Goal: Navigation & Orientation: Find specific page/section

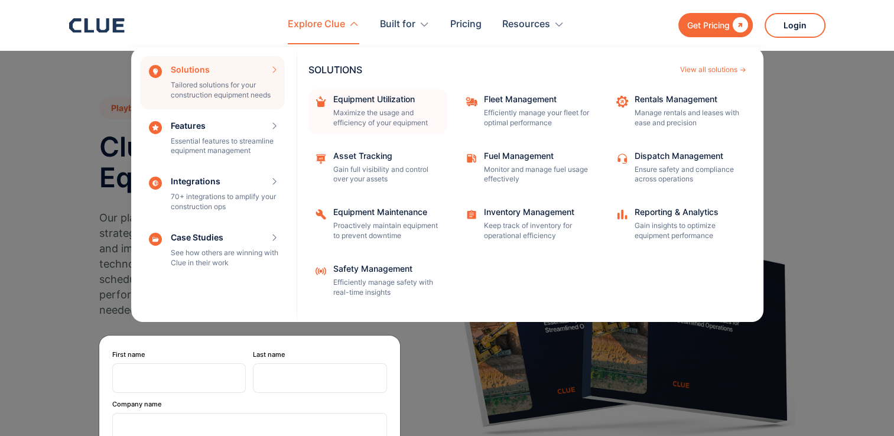
click at [352, 105] on div "Equipment Utilization Maximize the usage and efficiency of your equipment" at bounding box center [386, 111] width 106 height 33
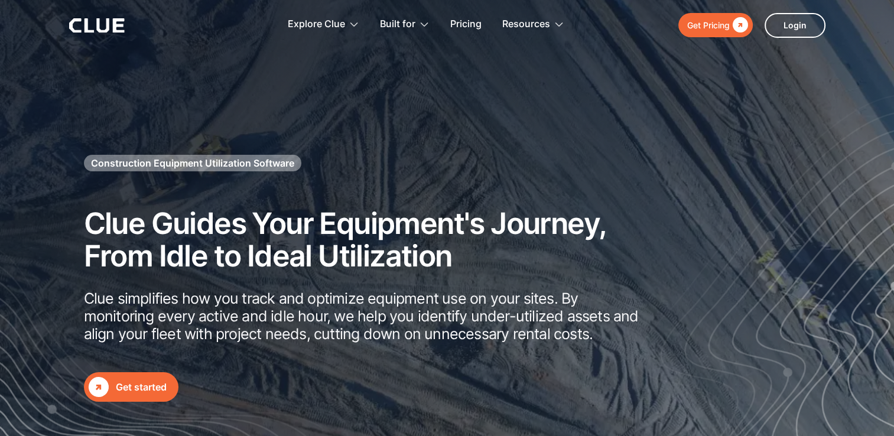
click at [92, 22] on icon at bounding box center [97, 25] width 56 height 14
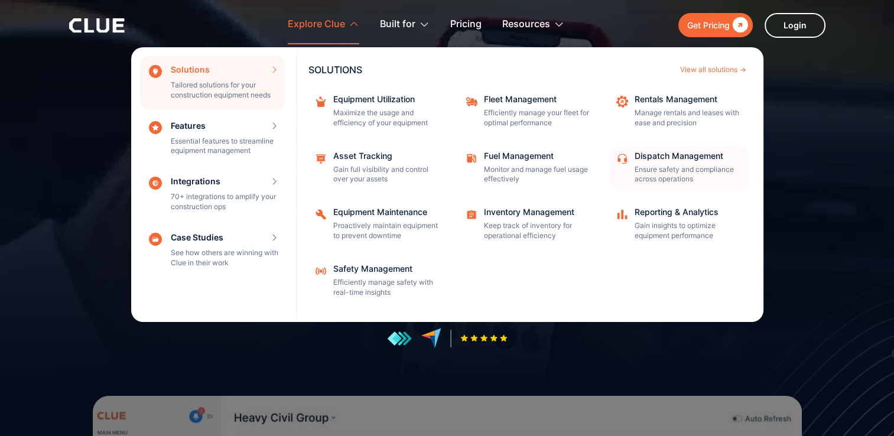
click at [651, 162] on div "Dispatch Management Ensure safety and compliance across operations" at bounding box center [688, 168] width 106 height 33
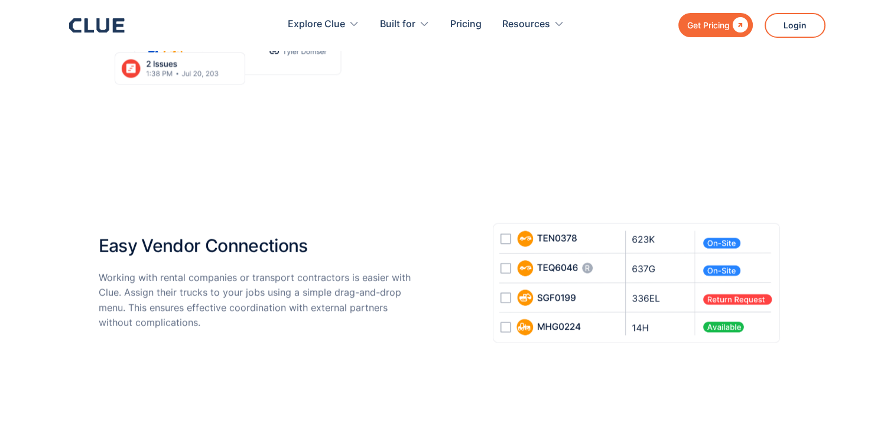
scroll to position [2304, 0]
